Goal: Use online tool/utility: Utilize a website feature to perform a specific function

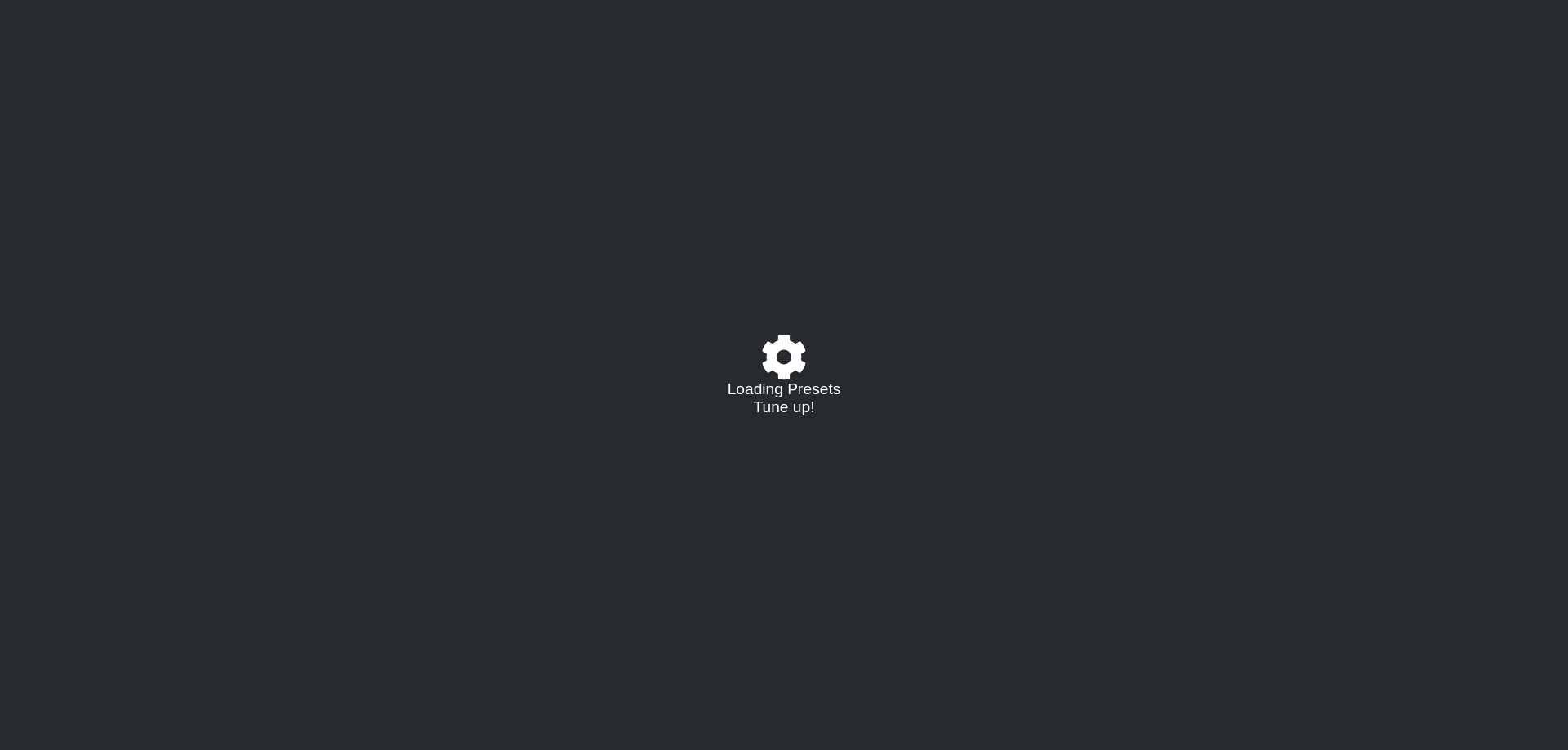
select select "/023149982225"
select select "E"
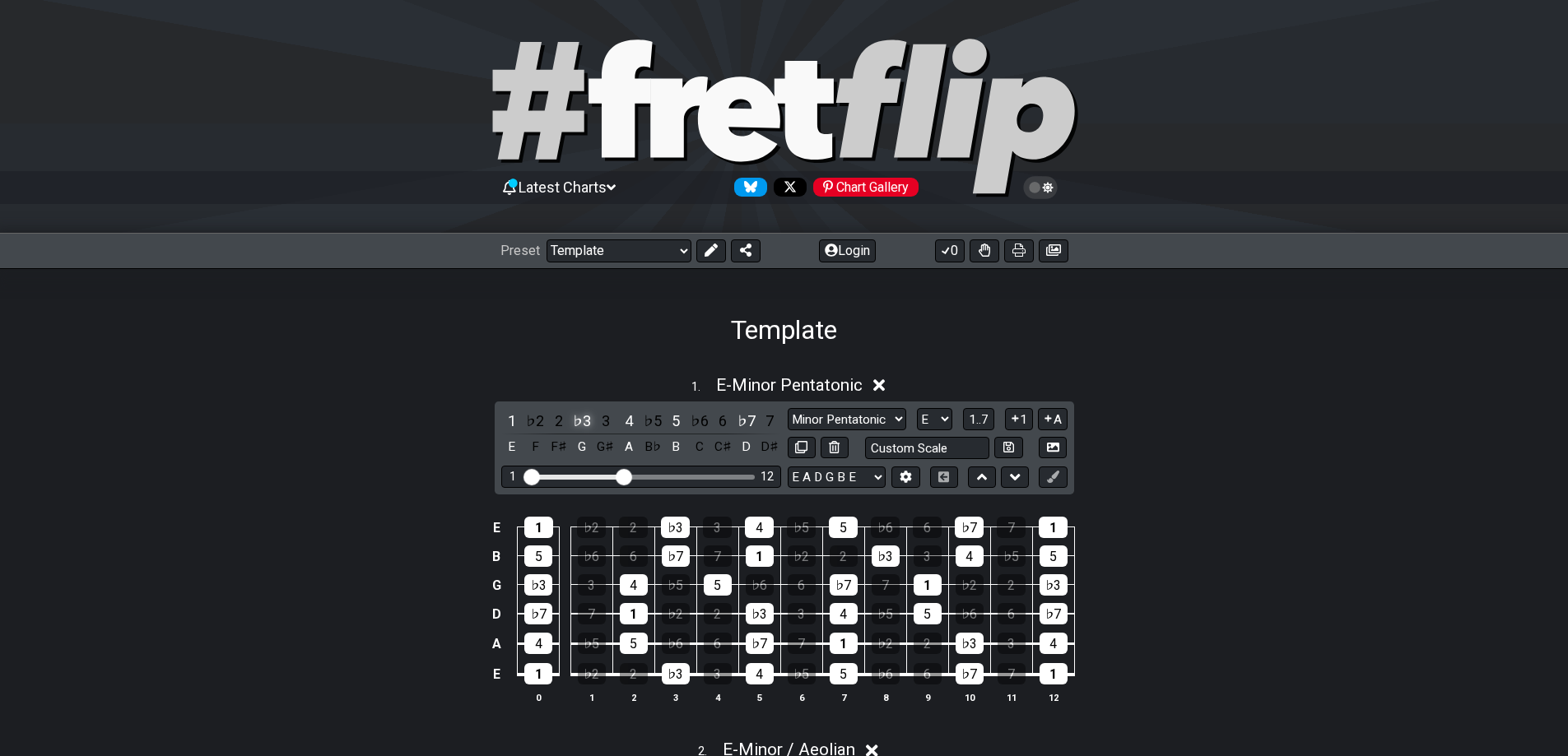
click at [579, 420] on div "♭3" at bounding box center [581, 421] width 21 height 22
click at [581, 420] on div "♯2" at bounding box center [581, 421] width 21 height 22
click at [579, 422] on div "♯2" at bounding box center [581, 421] width 21 height 22
click at [580, 423] on div "♭3" at bounding box center [581, 421] width 21 height 22
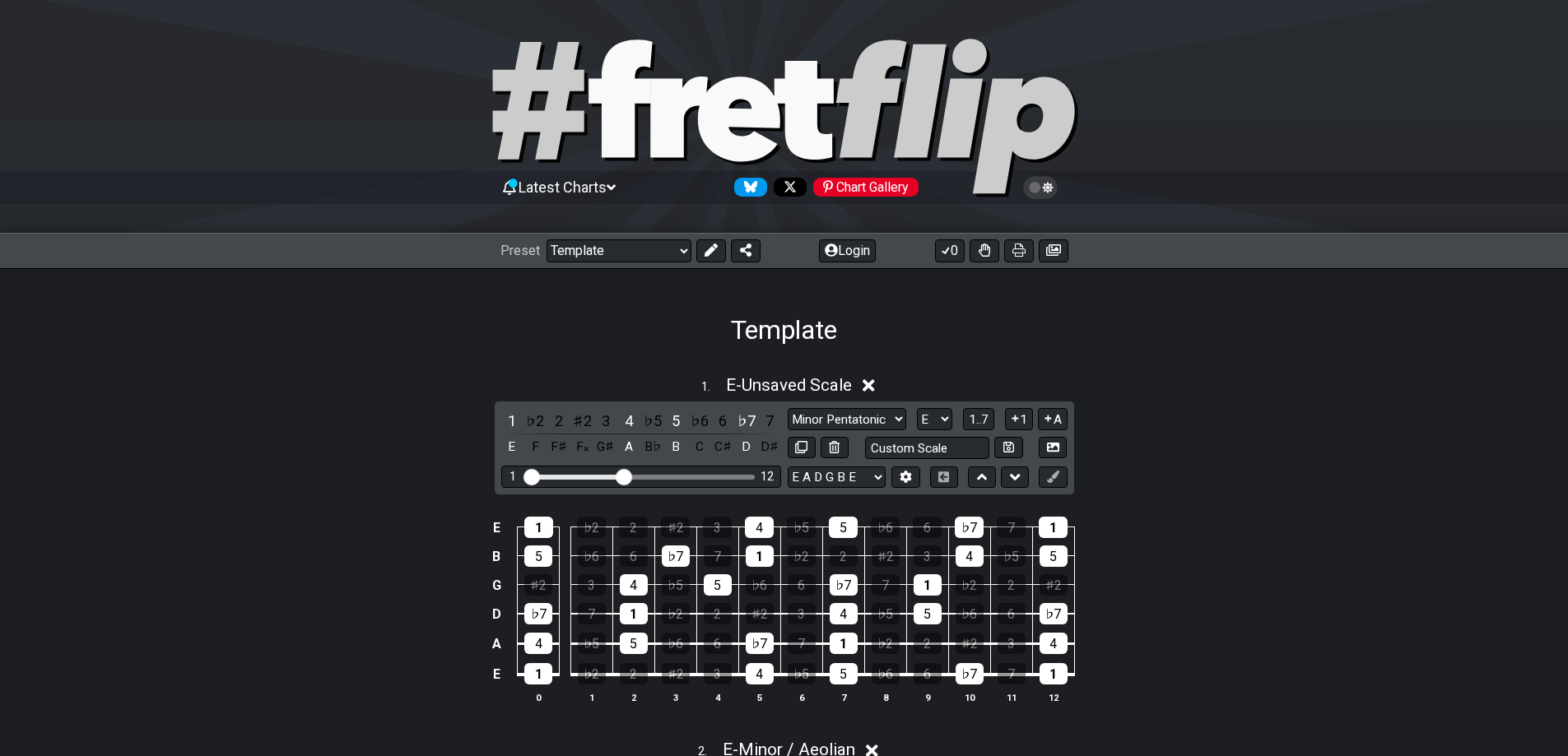
click at [580, 423] on div "♯2" at bounding box center [581, 421] width 21 height 22
click at [580, 423] on div "♭3" at bounding box center [581, 421] width 21 height 22
click at [362, 377] on div "1 . E - Unsaved Scale" at bounding box center [784, 381] width 1568 height 31
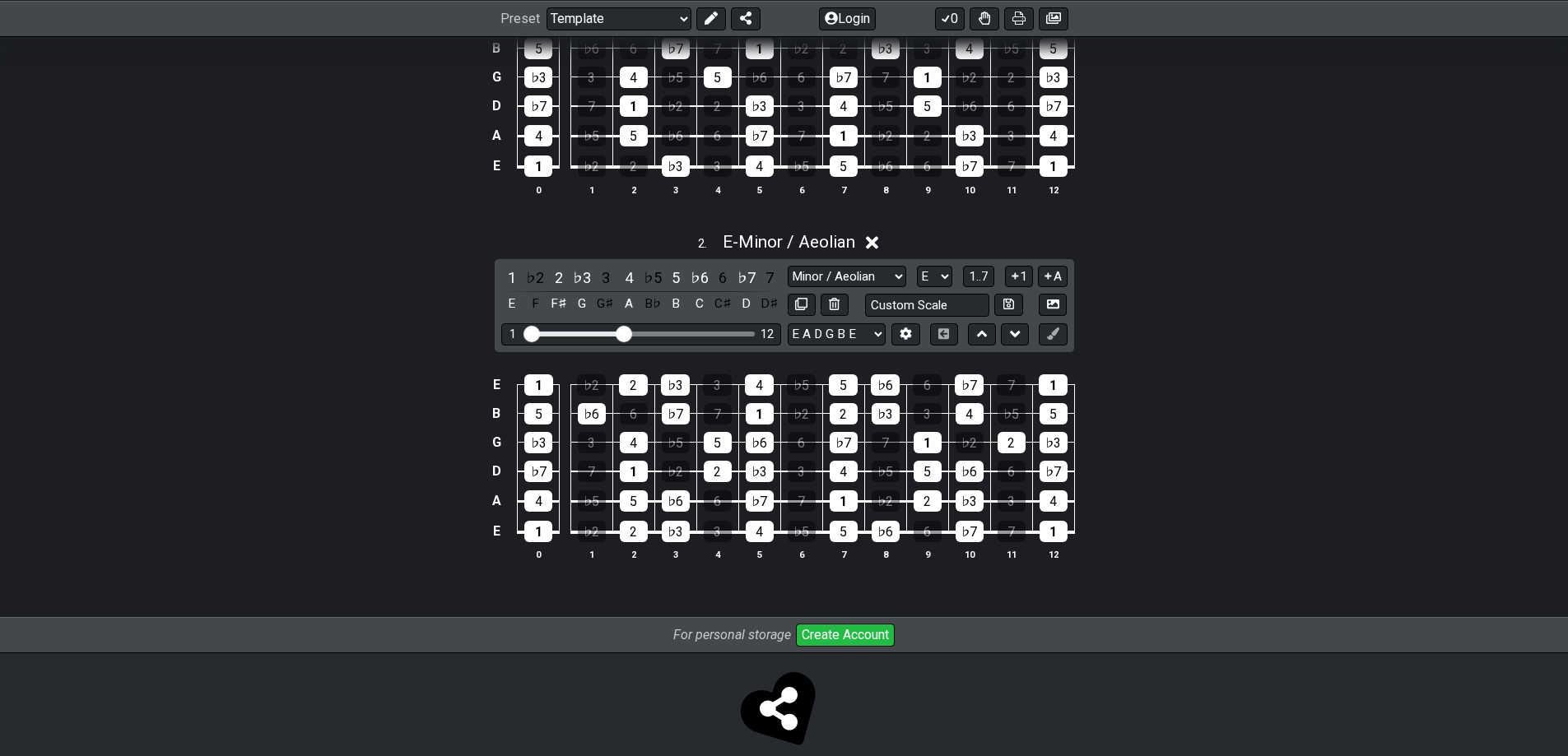
scroll to position [412, 0]
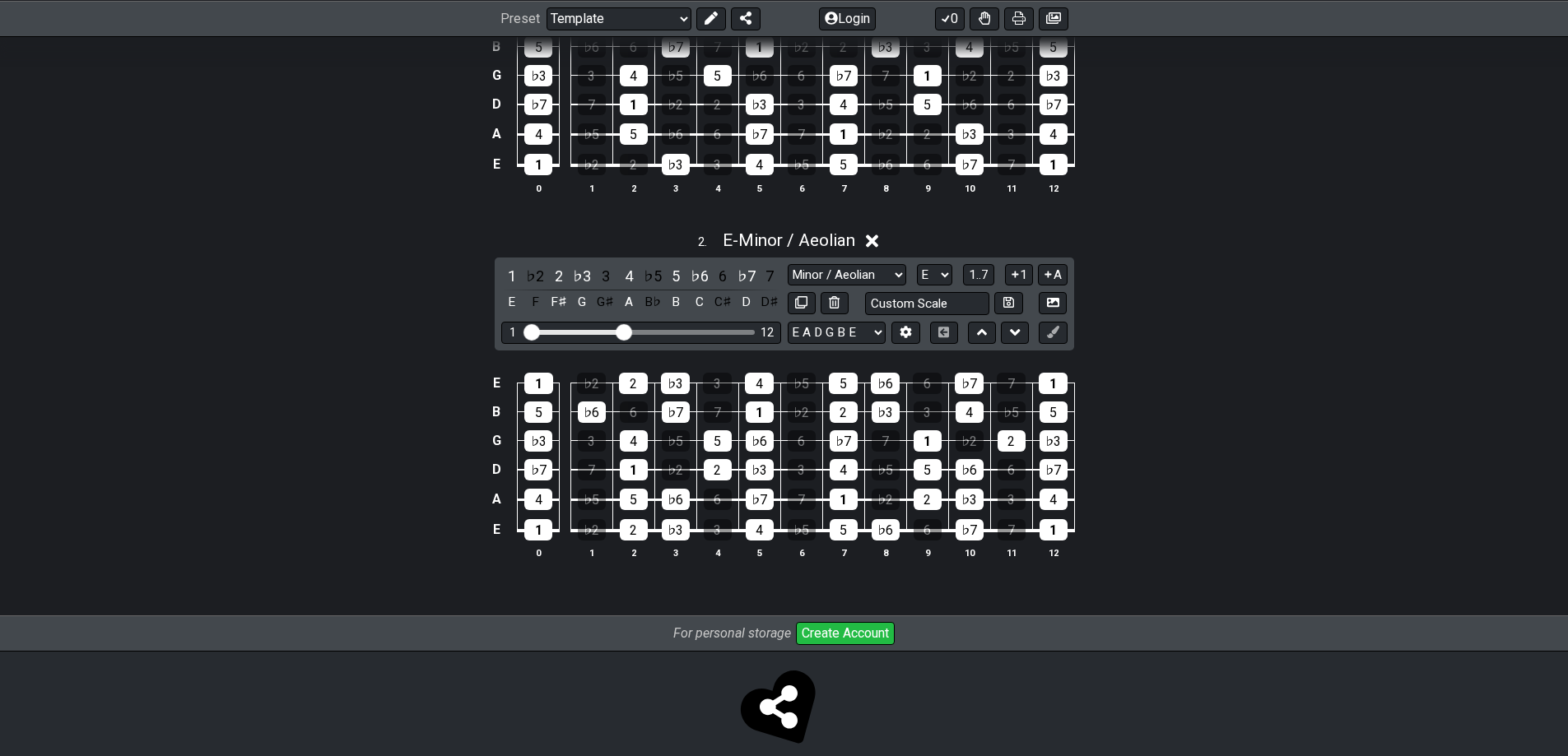
click at [1190, 421] on div "E 1 ♭2 2 ♭3 3 4 ♭5 5 ♭6 6 ♭7 7 1 B 5 ♭6 6 ♭7 7 1 ♭2 2 ♭3 3 4 ♭5 5 G ♭3 3 4 ♭5 5…" at bounding box center [784, 467] width 1568 height 231
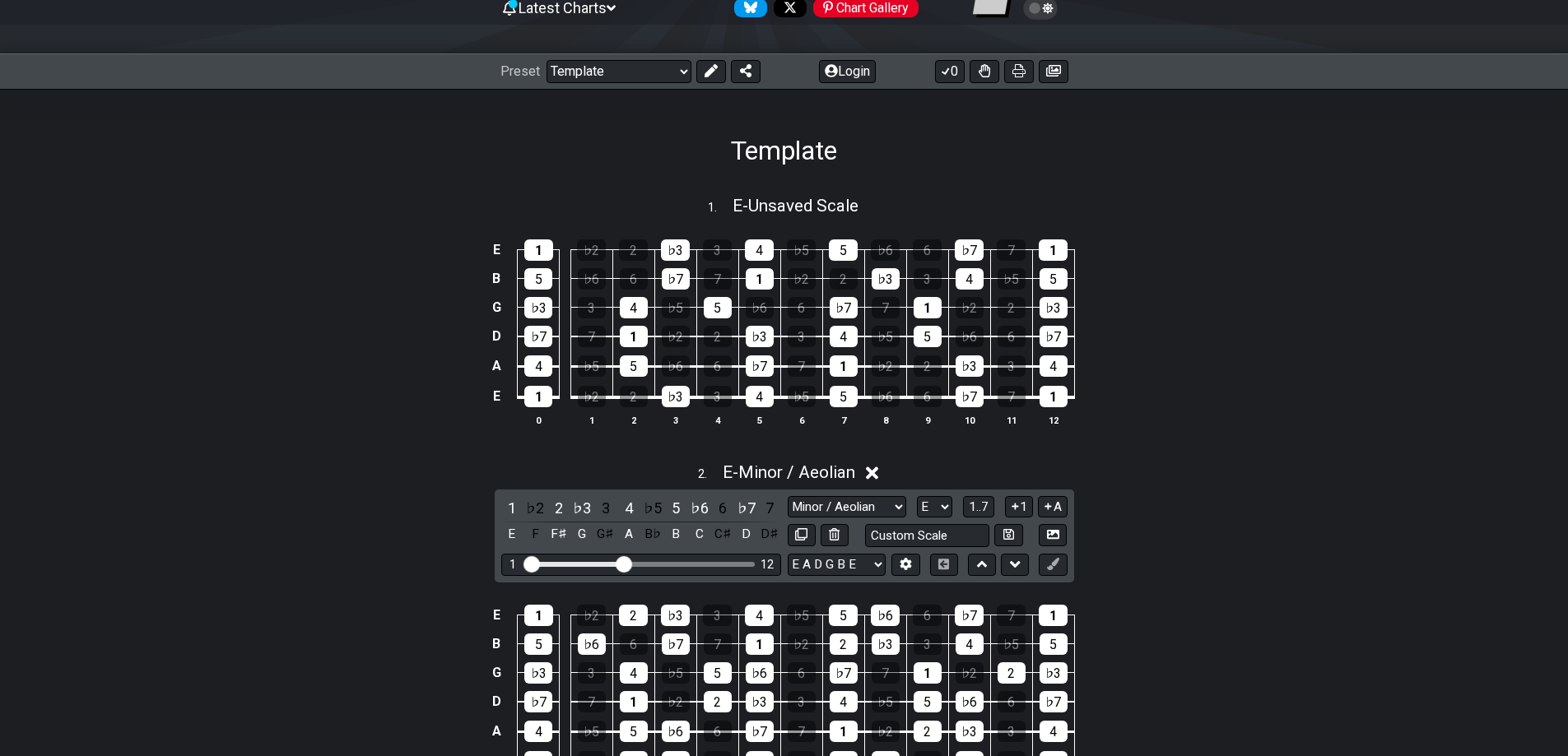
scroll to position [164, 0]
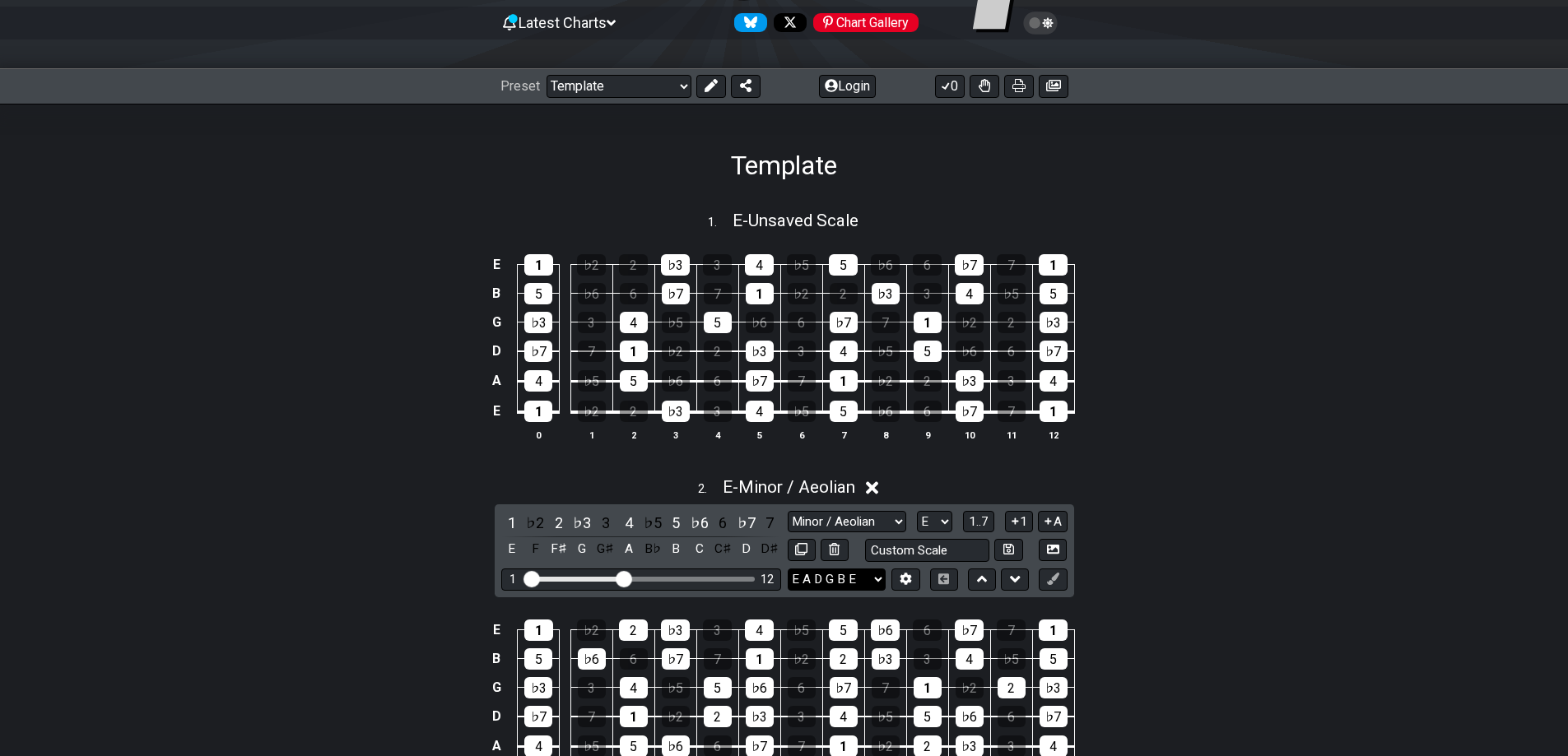
click at [873, 571] on select "E A D G B E E A D G B E E A D G B E B E A D F♯ B A D G C E A D A D G B E E♭ A♭ …" at bounding box center [837, 580] width 98 height 22
click at [871, 573] on select "E A D G B E E A D G B E E A D G B E B E A D F♯ B A D G C E A D A D G B E E♭ A♭ …" at bounding box center [837, 580] width 98 height 22
click at [526, 266] on div "1" at bounding box center [539, 264] width 29 height 21
click at [534, 264] on div "1" at bounding box center [539, 264] width 29 height 21
click at [540, 327] on div "♭3" at bounding box center [538, 322] width 28 height 21
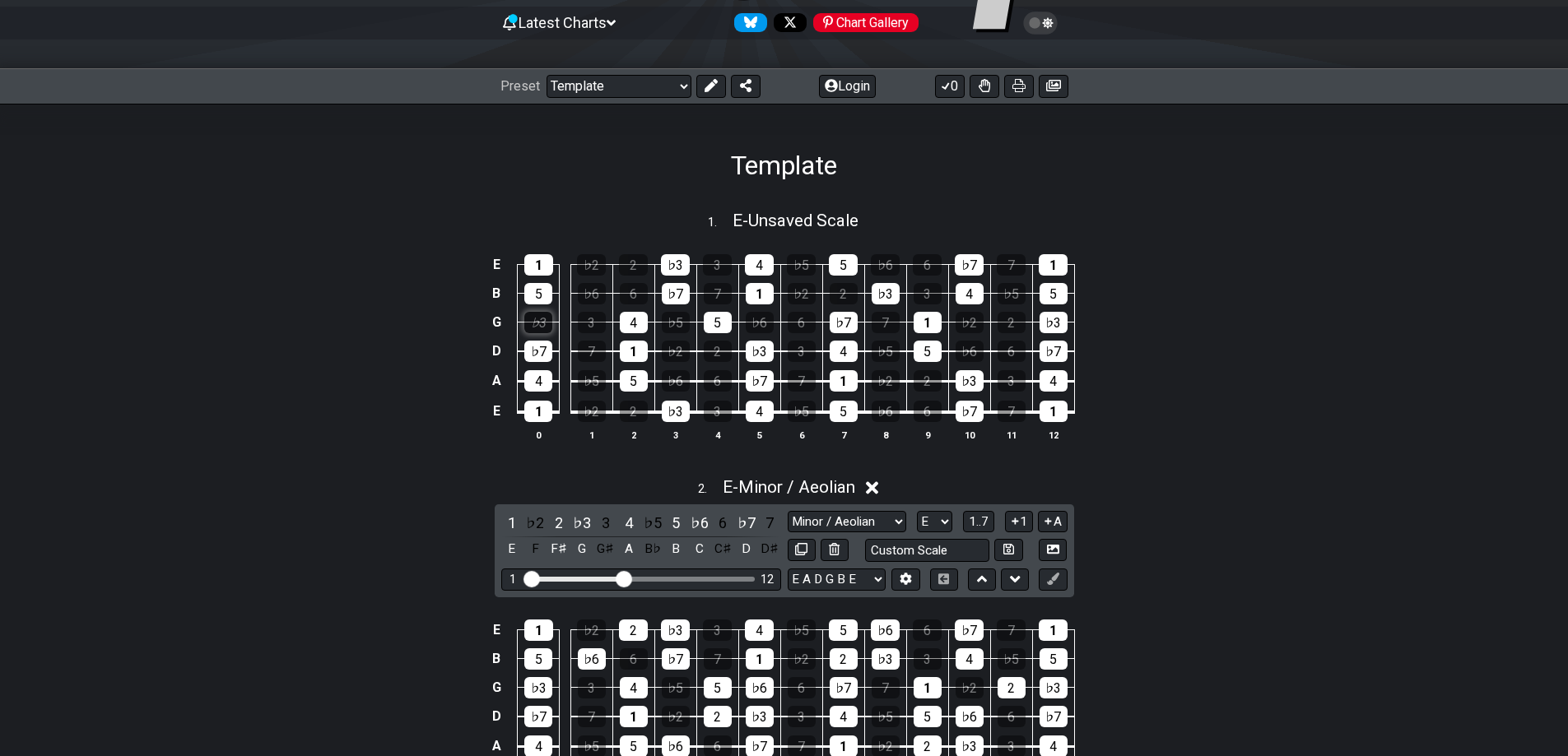
click at [540, 327] on div "♭3" at bounding box center [538, 322] width 28 height 21
click at [416, 388] on div "E 1 ♭2 2 ♭3 3 4 ♭5 5 ♭6 6 ♭7 7 1 B 5 ♭6 6 ♭7 7 1 ♭2 2 ♭3 3 4 ♭5 5 G ♭3 3 4 ♭5 5…" at bounding box center [784, 348] width 1568 height 231
